Goal: Task Accomplishment & Management: Manage account settings

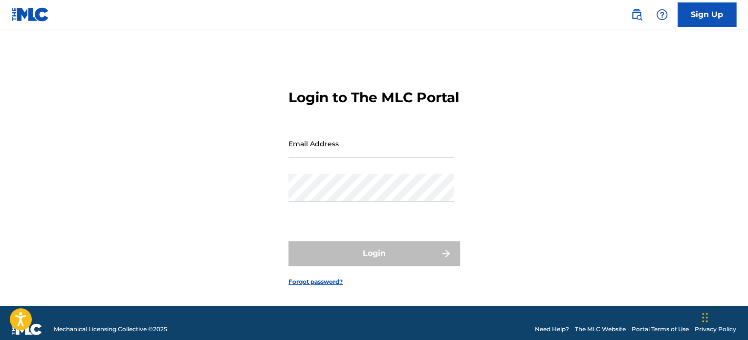
click at [356, 157] on input "Email Address" at bounding box center [370, 143] width 165 height 28
type input "[EMAIL_ADDRESS][DOMAIN_NAME]"
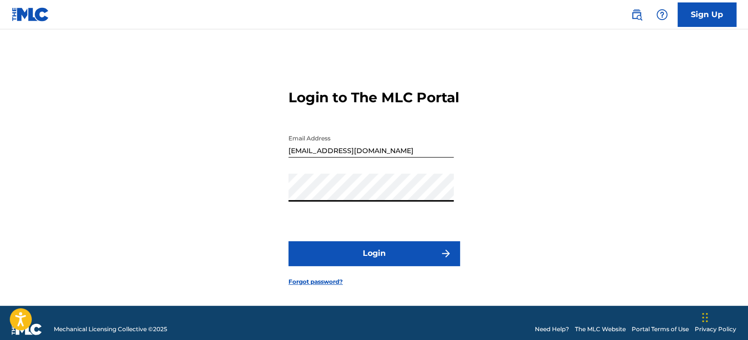
click at [385, 265] on button "Login" at bounding box center [373, 253] width 171 height 24
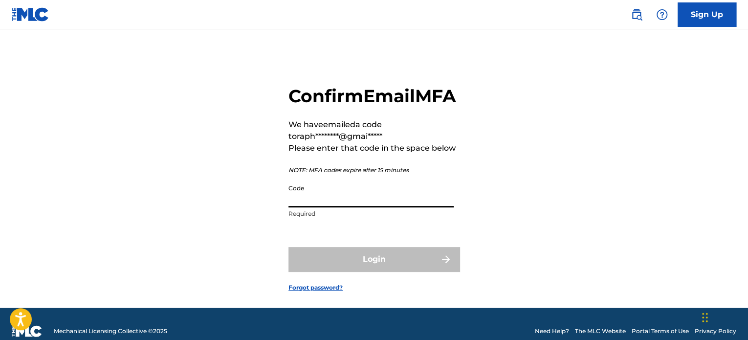
paste input "934929"
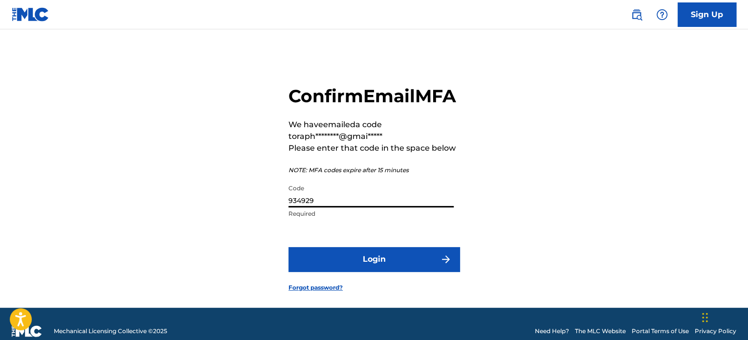
type input "934929"
click at [364, 271] on button "Login" at bounding box center [373, 259] width 171 height 24
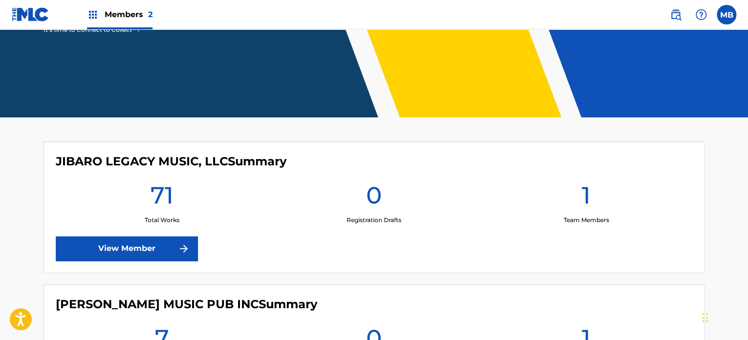
scroll to position [195, 0]
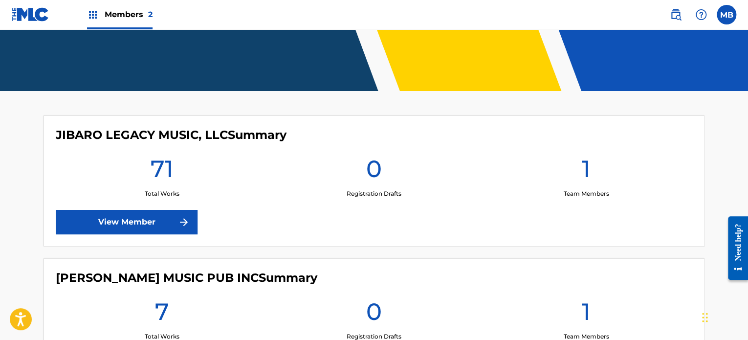
click at [118, 221] on link "View Member" at bounding box center [127, 222] width 142 height 24
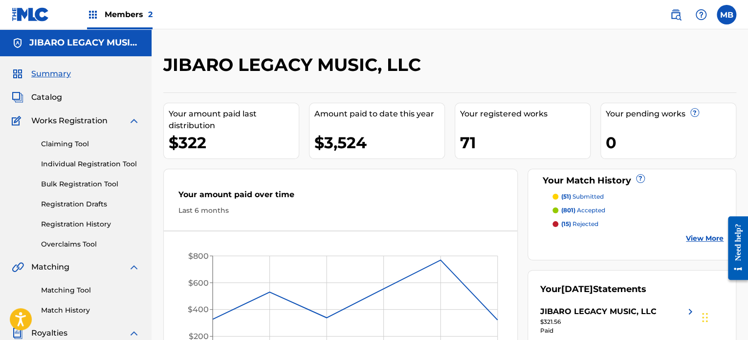
click at [86, 312] on link "Match History" at bounding box center [90, 310] width 99 height 10
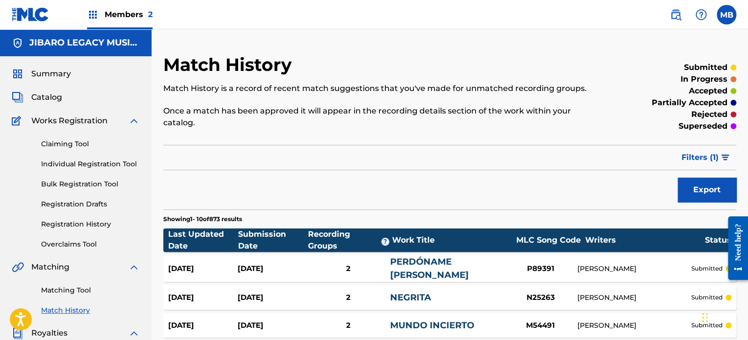
click at [726, 15] on label at bounding box center [726, 15] width 20 height 20
click at [726, 15] on input "MB [PERSON_NAME] [EMAIL_ADDRESS][DOMAIN_NAME] Notification Preferences Profile …" at bounding box center [726, 15] width 0 height 0
click at [726, 15] on div "MB MB [PERSON_NAME] [EMAIL_ADDRESS][DOMAIN_NAME] Notification Preferences Profi…" at bounding box center [726, 15] width 20 height 20
click at [726, 10] on label at bounding box center [726, 15] width 20 height 20
click at [726, 15] on input "MB [PERSON_NAME] [EMAIL_ADDRESS][DOMAIN_NAME] Notification Preferences Profile …" at bounding box center [726, 15] width 0 height 0
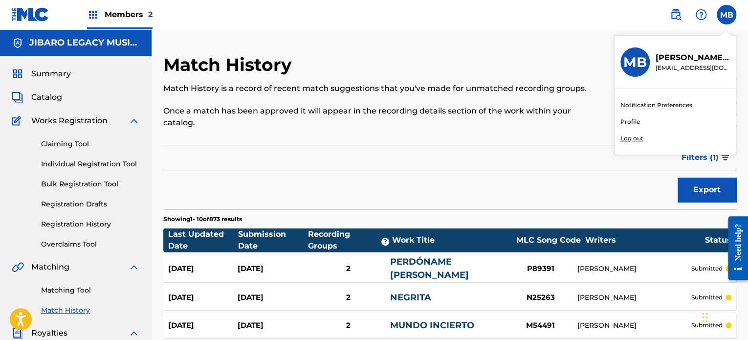
click at [633, 138] on p "Log out" at bounding box center [631, 138] width 23 height 9
click at [726, 15] on input "MB [PERSON_NAME] [EMAIL_ADDRESS][DOMAIN_NAME] Notification Preferences Profile …" at bounding box center [726, 15] width 0 height 0
